Goal: Navigation & Orientation: Go to known website

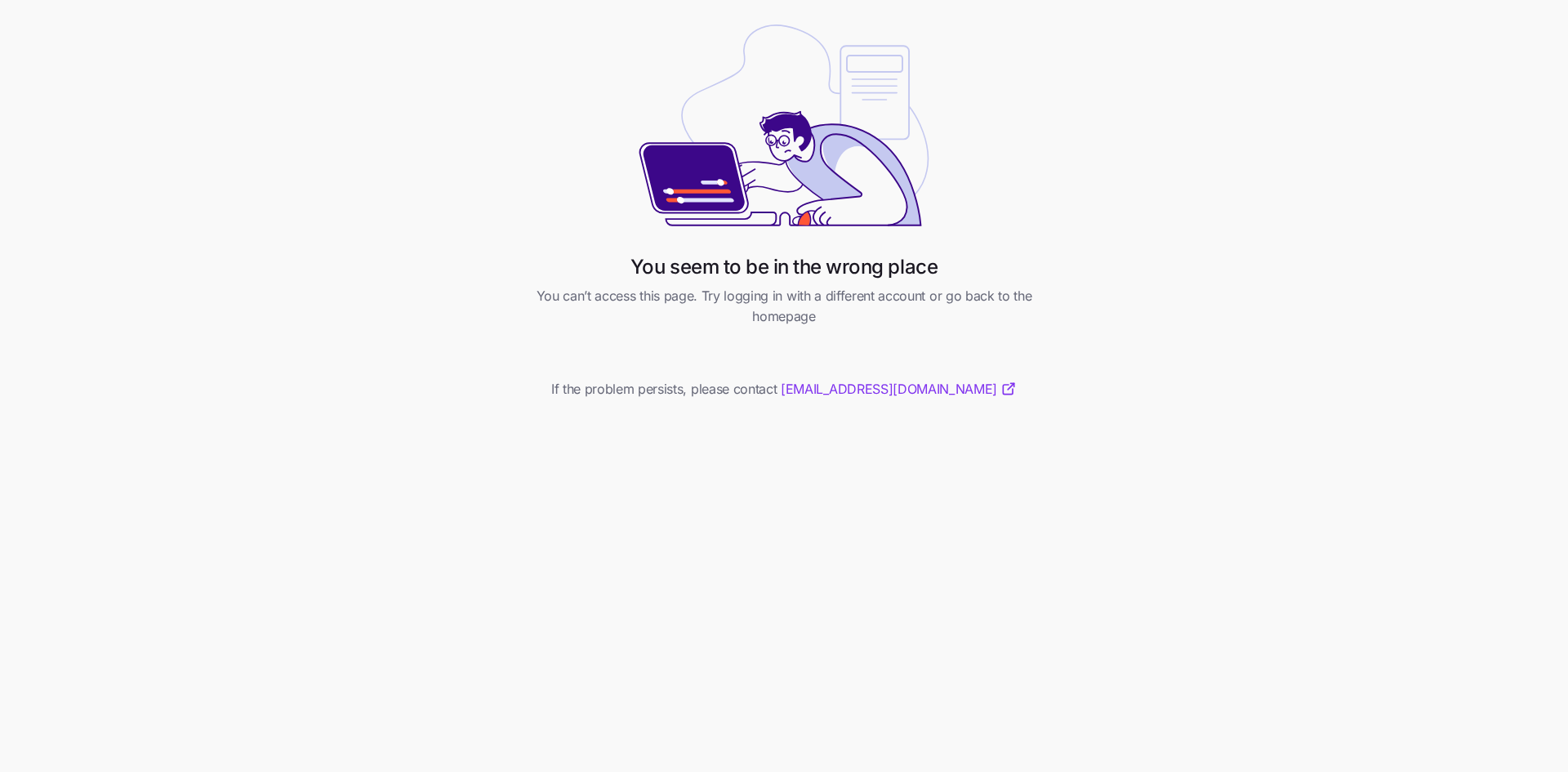
click at [680, 386] on div "You seem to be in the wrong place You can’t access this page. Try logging in wi…" at bounding box center [784, 214] width 588 height 409
